Goal: Entertainment & Leisure: Consume media (video, audio)

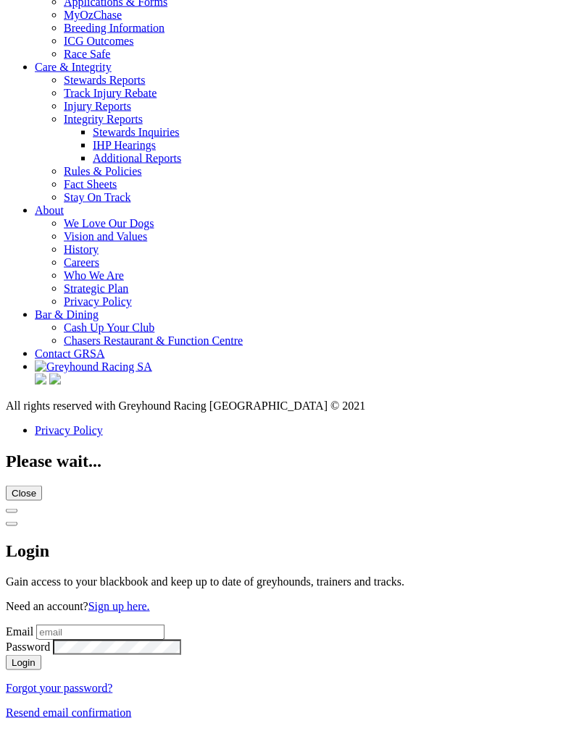
scroll to position [5447, 0]
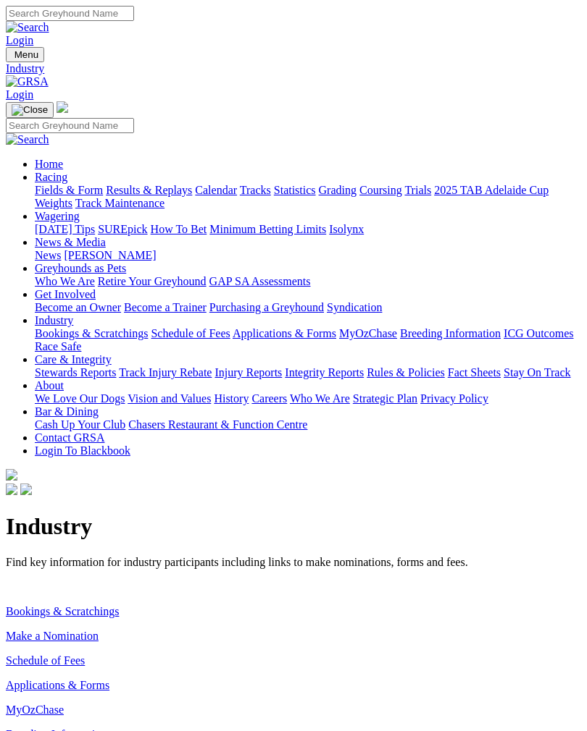
click at [98, 630] on link "Make a Nomination" at bounding box center [52, 636] width 93 height 12
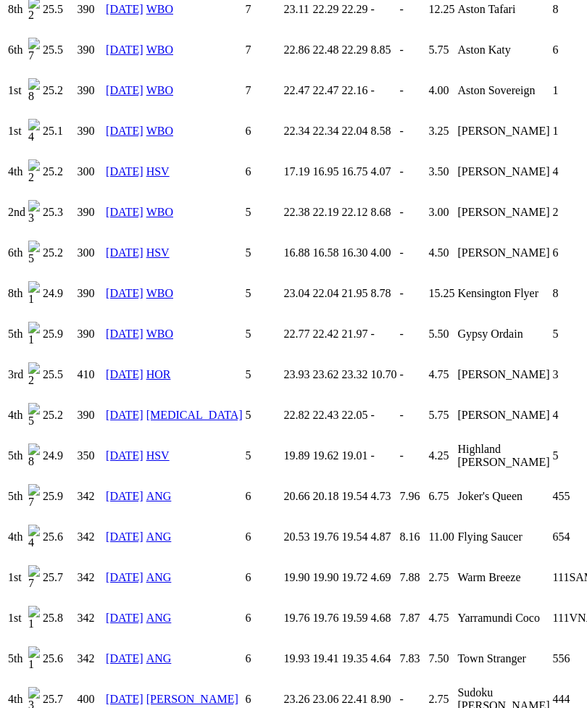
scroll to position [1327, 0]
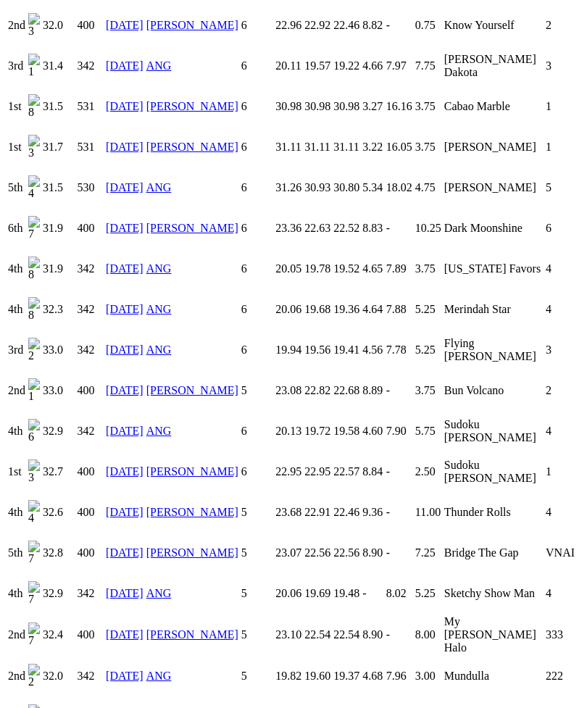
scroll to position [1272, 0]
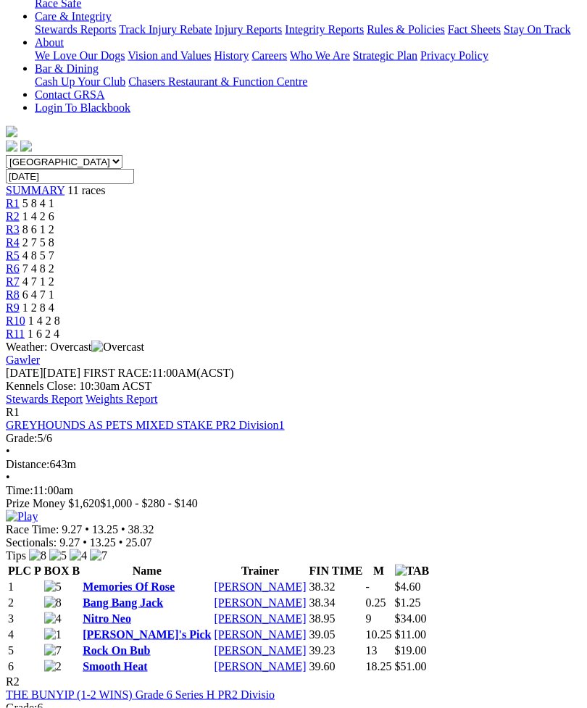
scroll to position [345, 0]
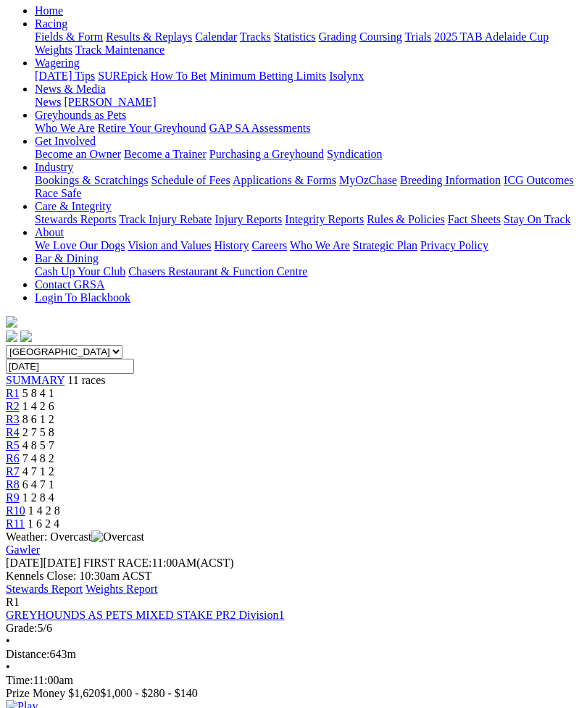
scroll to position [153, 0]
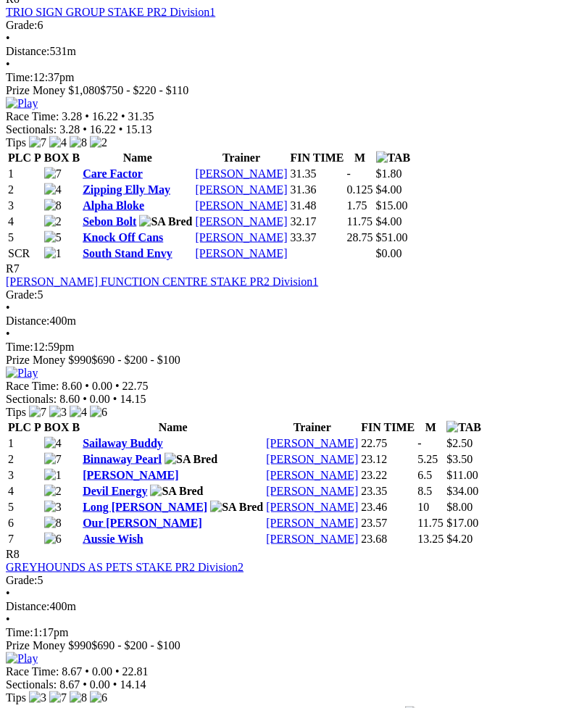
scroll to position [2072, 0]
click at [444, 467] on td "6.5" at bounding box center [430, 474] width 28 height 14
click at [38, 366] on img at bounding box center [22, 372] width 32 height 13
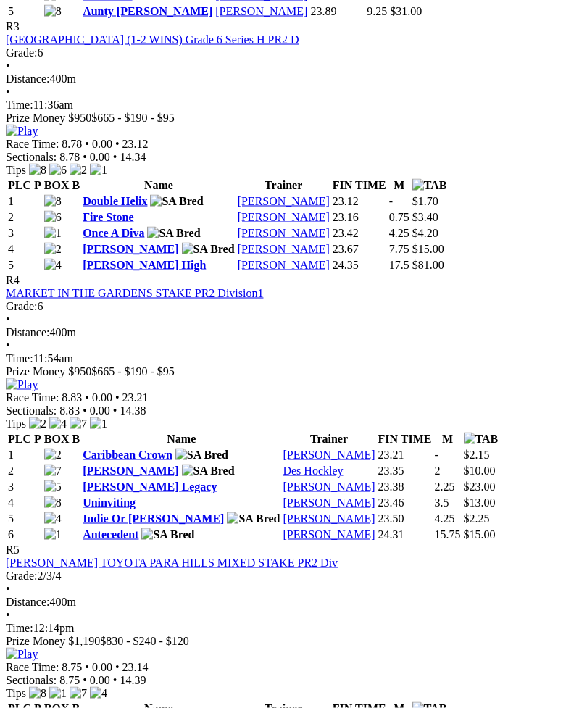
scroll to position [1240, 0]
